Goal: Task Accomplishment & Management: Manage account settings

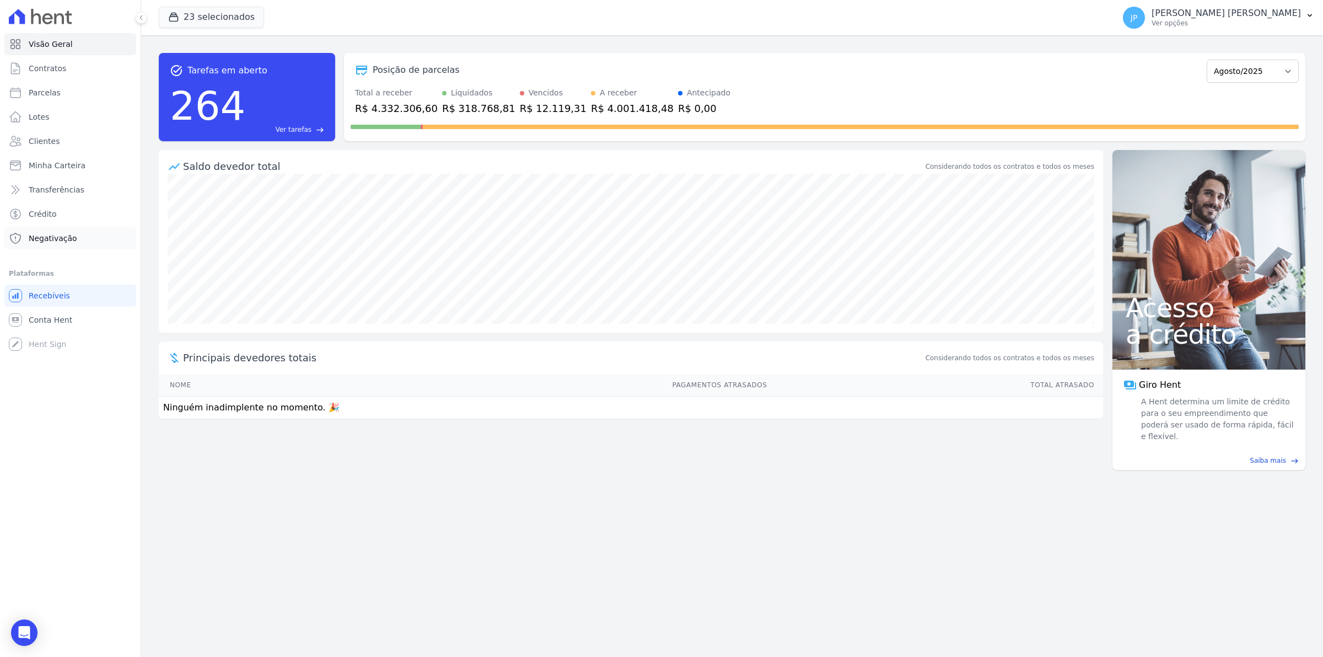
click at [51, 238] on span "Negativação" at bounding box center [53, 238] width 49 height 11
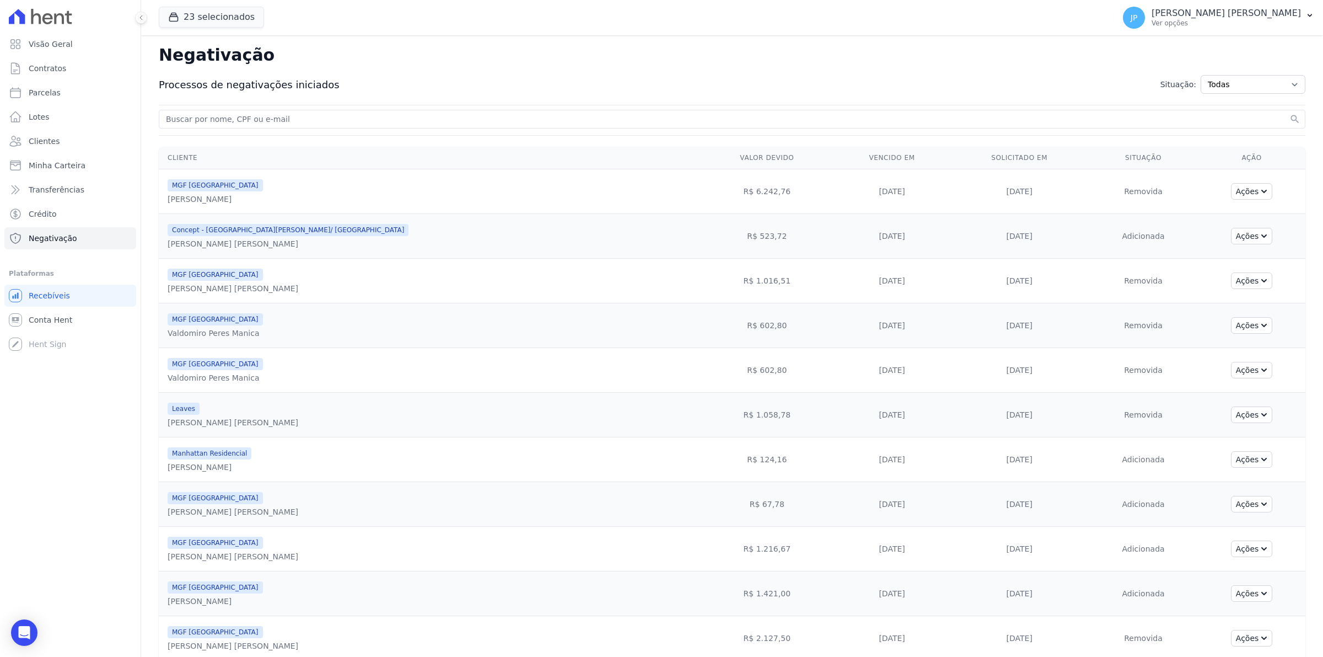
click at [338, 114] on input "search" at bounding box center [726, 118] width 1124 height 13
paste input "[PERSON_NAME]"
type input "[PERSON_NAME]"
click at [1290, 114] on button "search" at bounding box center [1295, 119] width 11 height 11
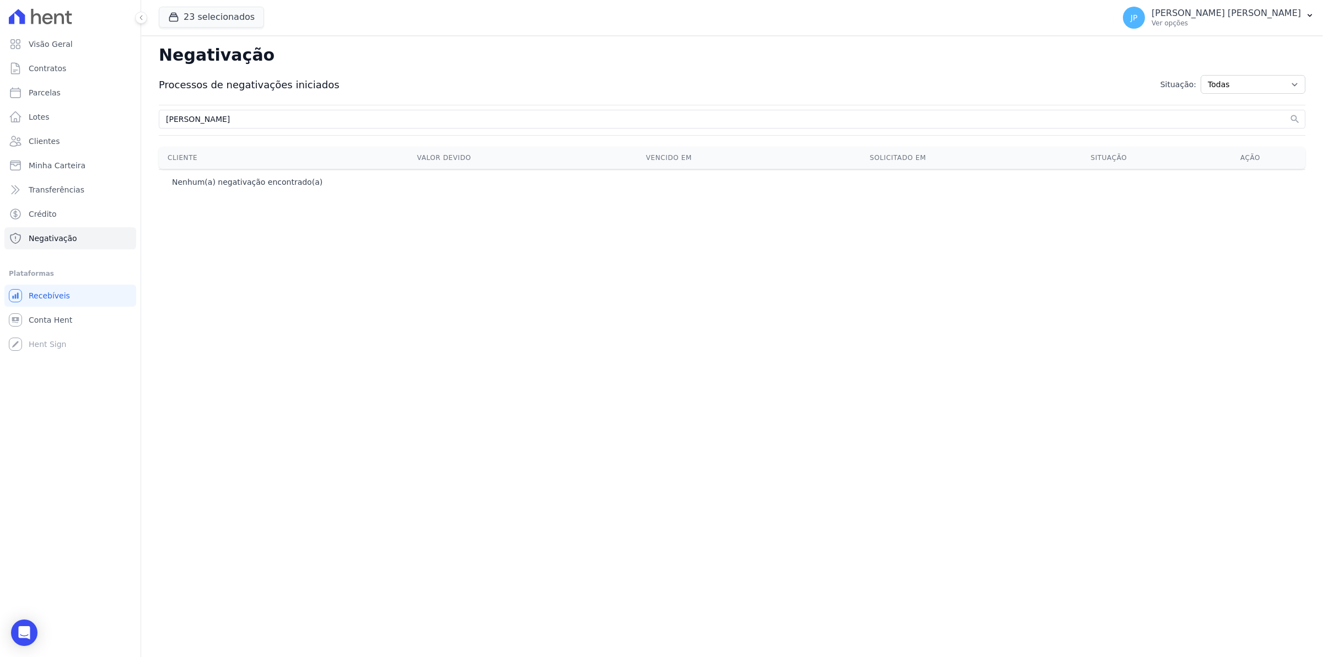
drag, startPoint x: 293, startPoint y: 122, endPoint x: 257, endPoint y: 116, distance: 36.3
click at [210, 126] on input "[PERSON_NAME]" at bounding box center [726, 118] width 1124 height 13
type input "ANANDA"
click at [1290, 114] on button "search" at bounding box center [1295, 119] width 11 height 11
click at [172, 14] on icon "button" at bounding box center [173, 17] width 11 height 11
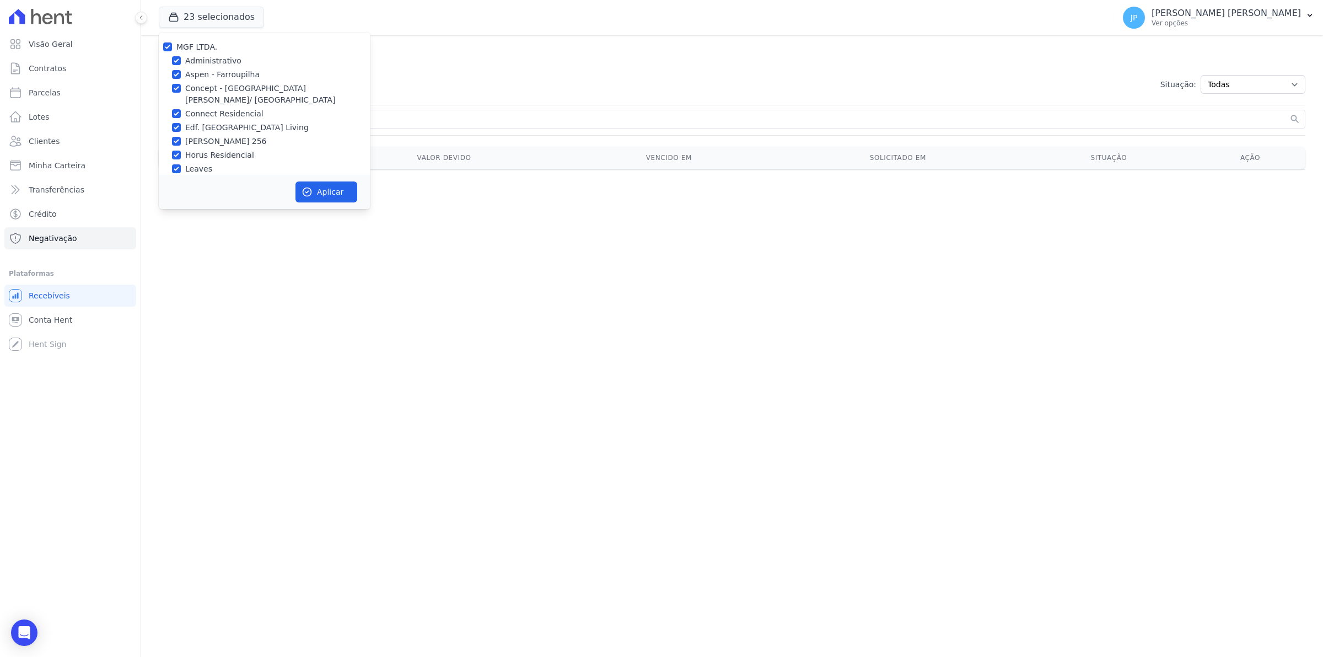
drag, startPoint x: 296, startPoint y: 330, endPoint x: 345, endPoint y: 40, distance: 293.5
click at [298, 316] on div "Negativação Processos de negativações iniciados Situação: Todas Adição solicita…" at bounding box center [732, 345] width 1182 height 621
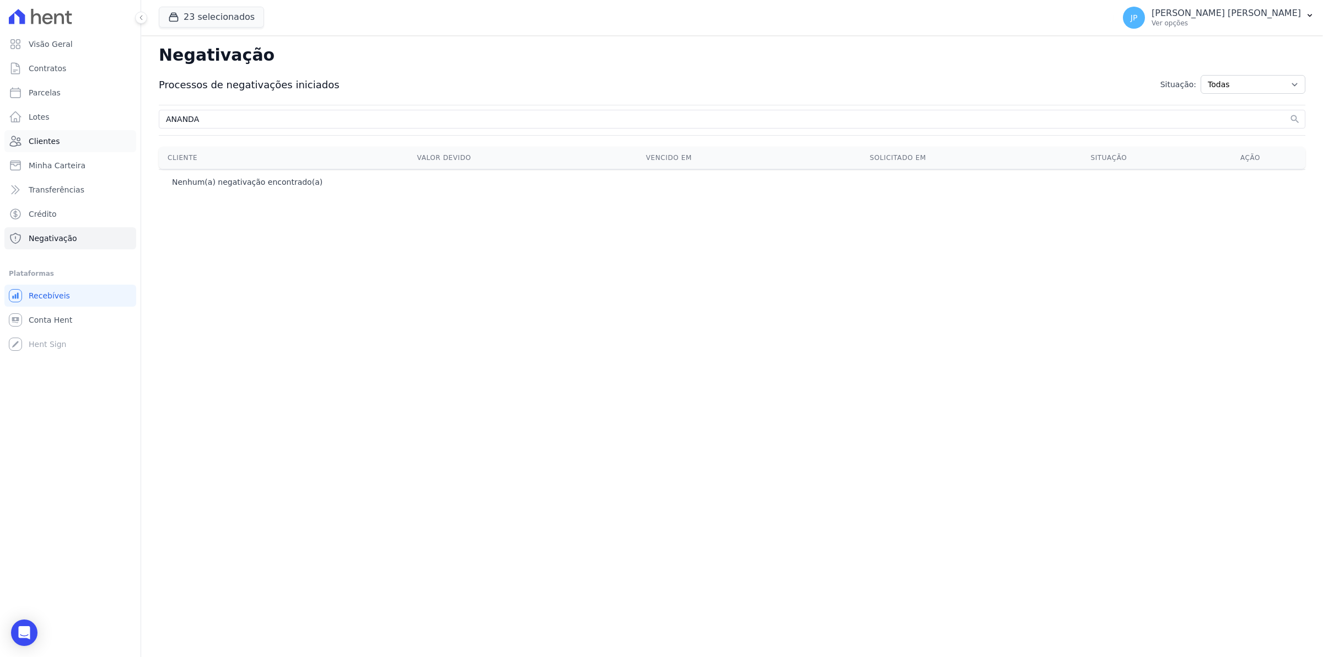
click at [64, 147] on link "Clientes" at bounding box center [70, 141] width 132 height 22
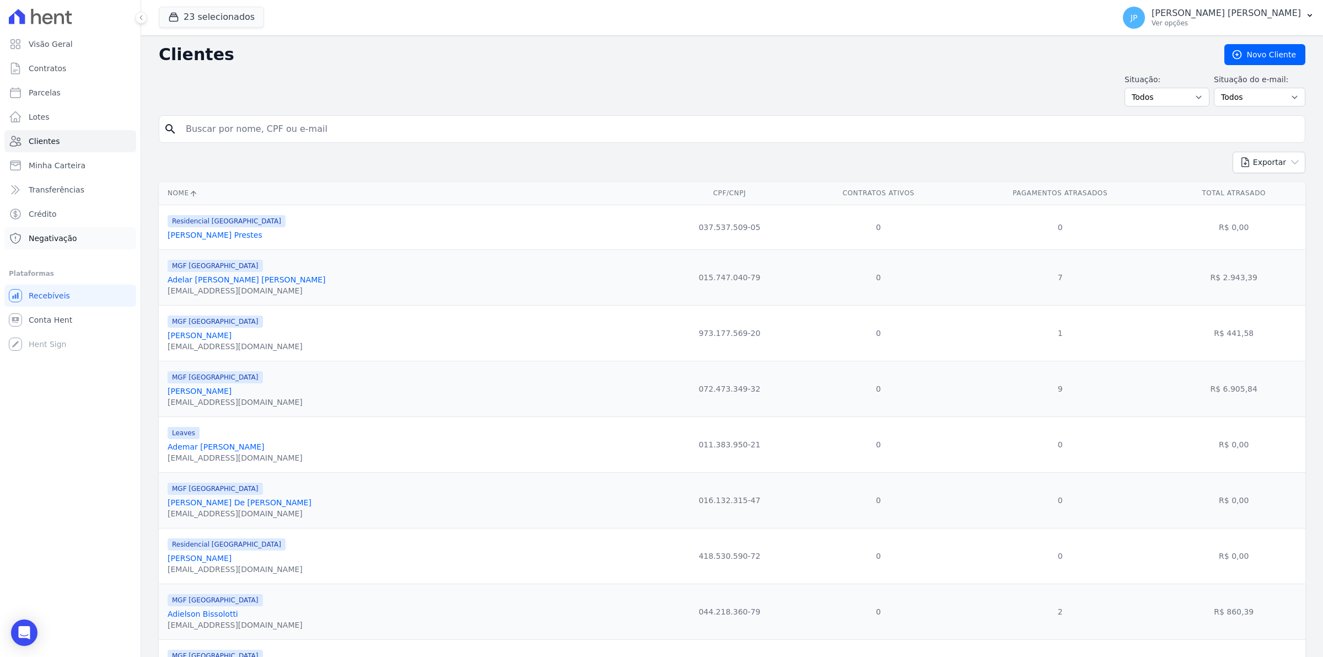
click at [61, 238] on span "Negativação" at bounding box center [53, 238] width 49 height 11
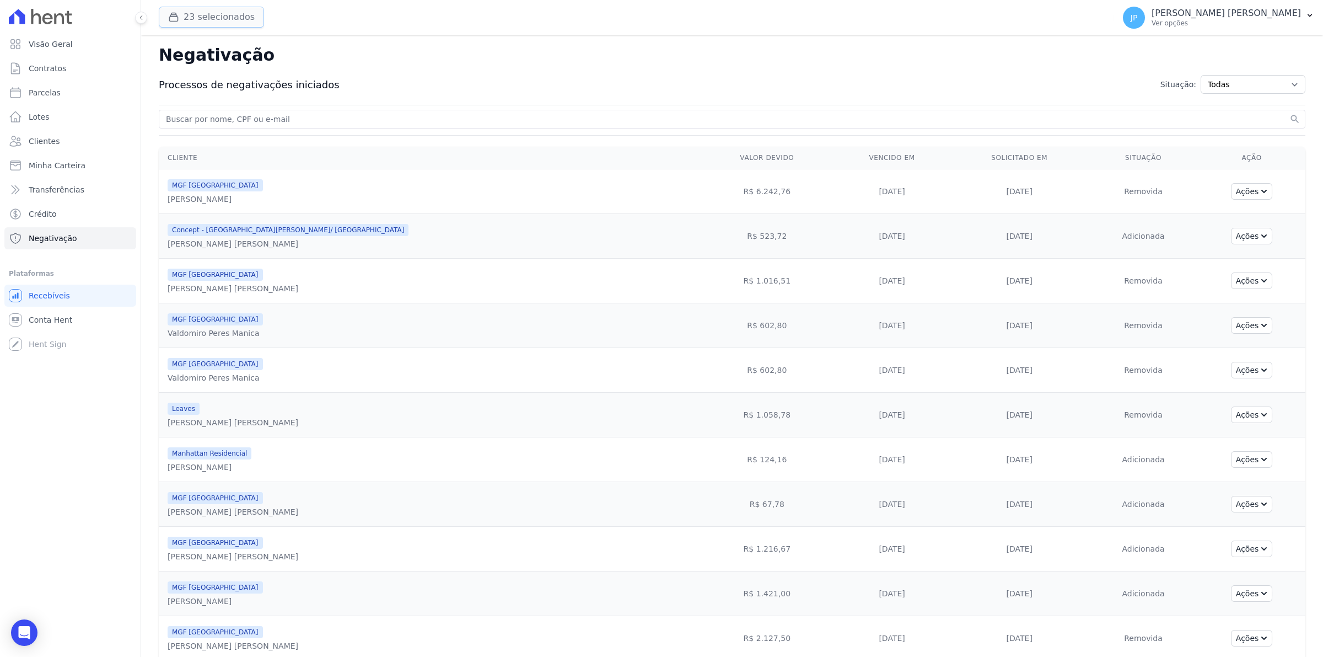
click at [180, 23] on button "23 selecionados" at bounding box center [211, 17] width 105 height 21
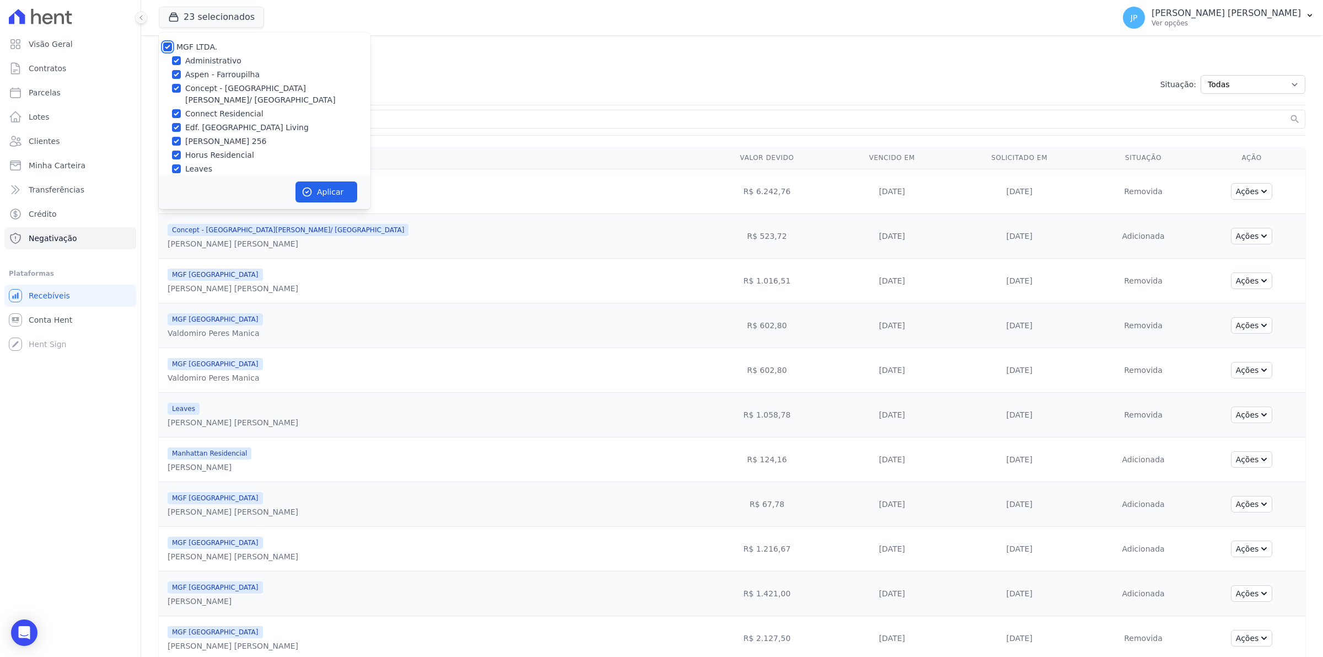
click at [165, 47] on input "MGF LTDA." at bounding box center [167, 46] width 9 height 9
checkbox input "false"
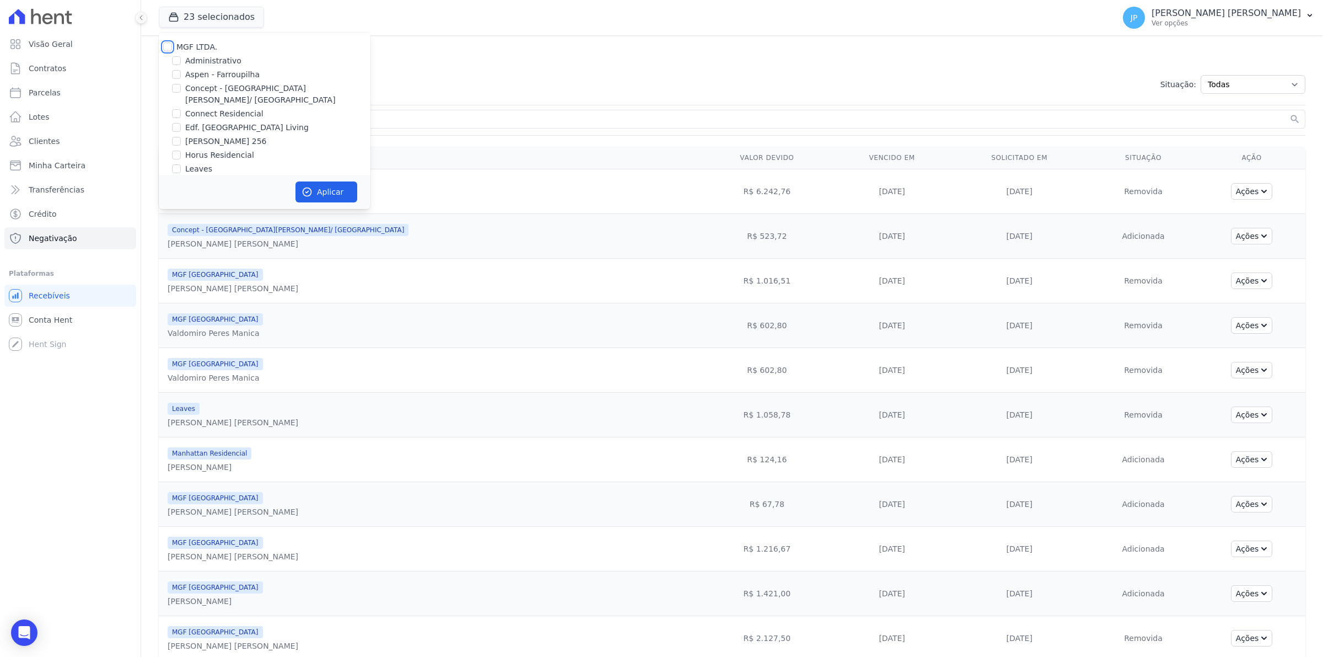
checkbox input "false"
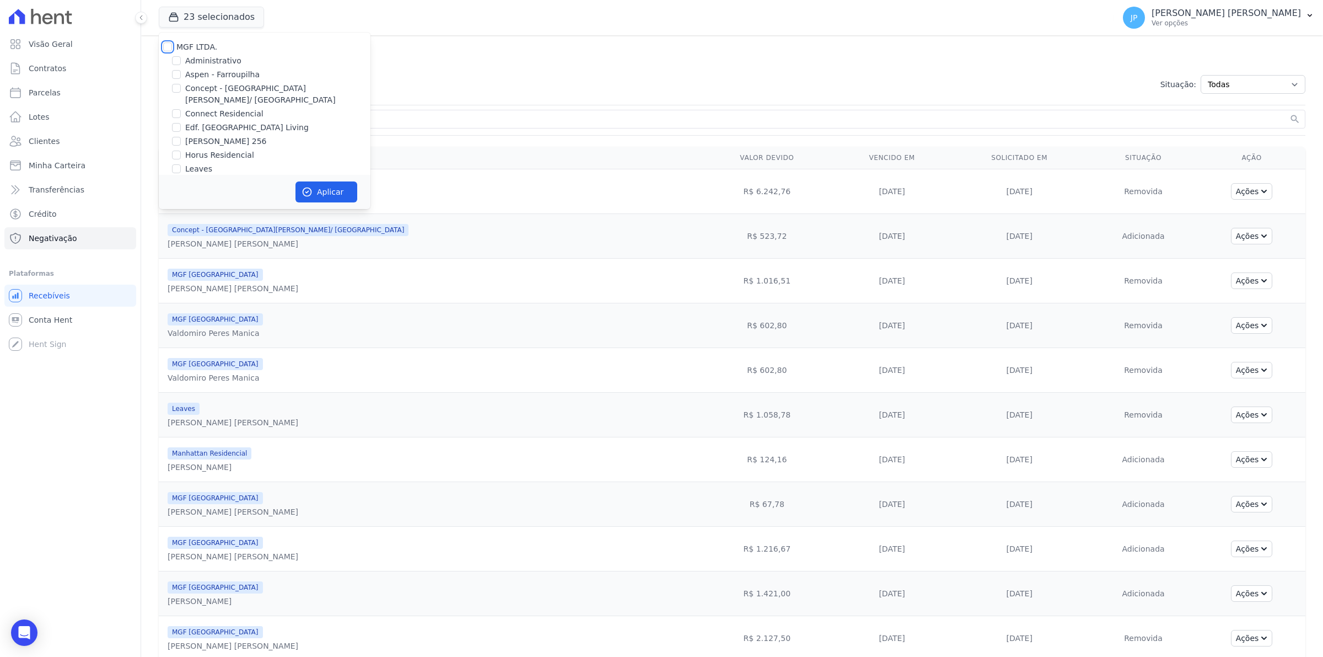
checkbox input "false"
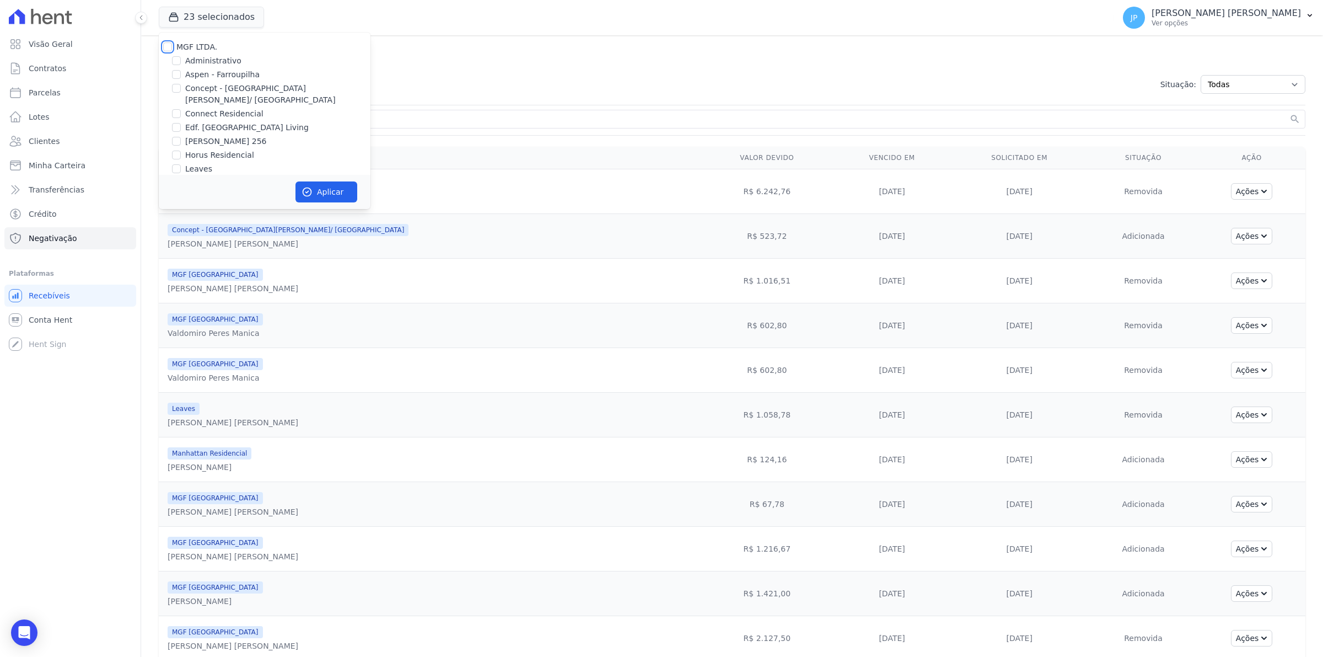
checkbox input "false"
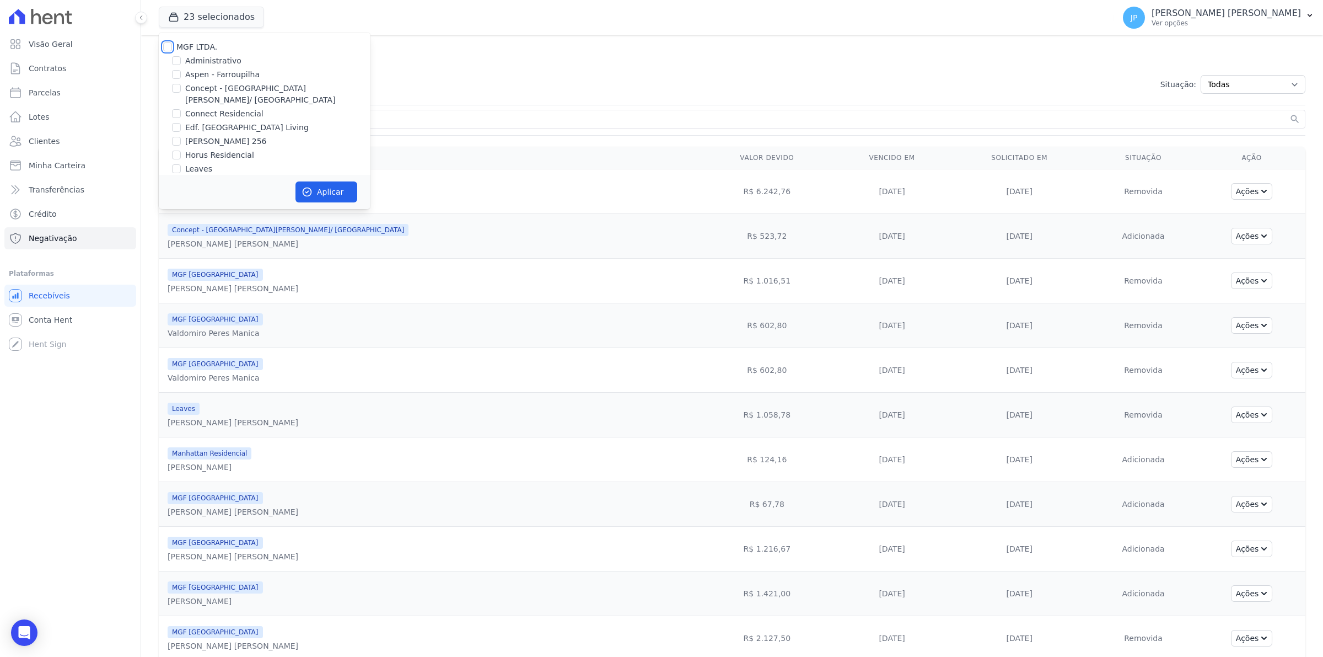
checkbox input "false"
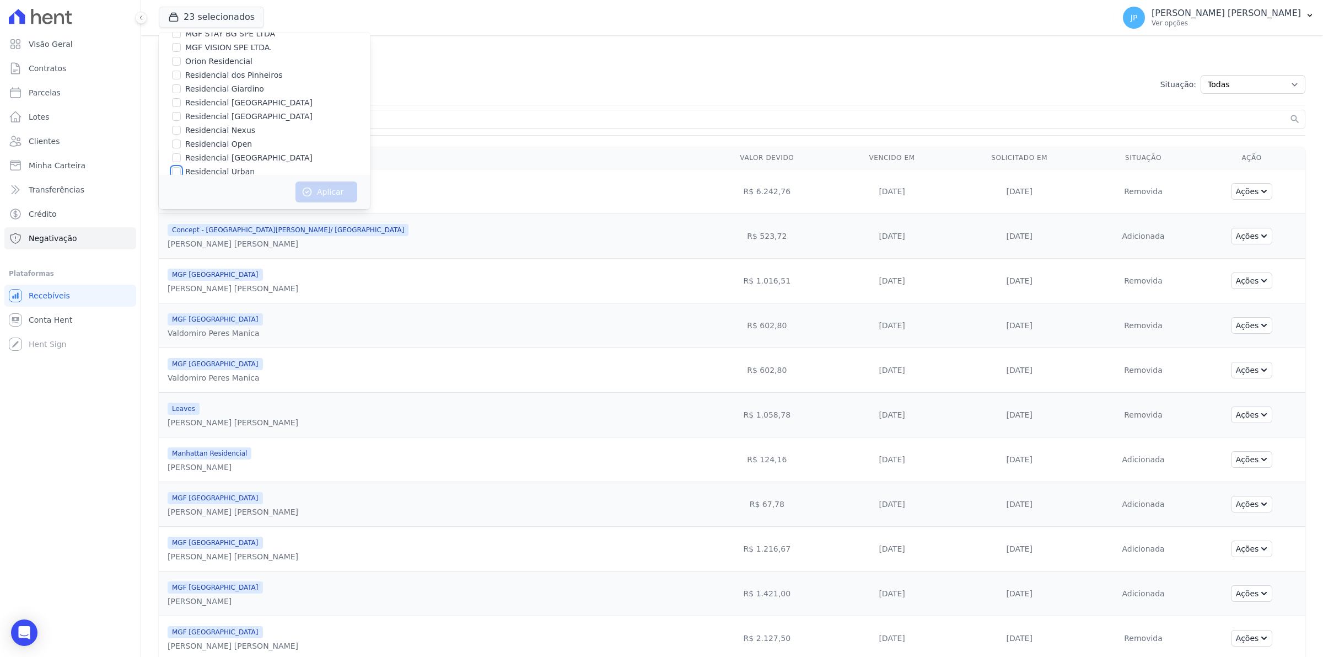
click at [179, 167] on input "Residencial Urban" at bounding box center [176, 171] width 9 height 9
checkbox input "true"
click at [318, 186] on button "Aplicar" at bounding box center [327, 191] width 62 height 21
